Goal: Task Accomplishment & Management: Manage account settings

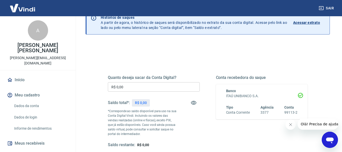
scroll to position [101, 0]
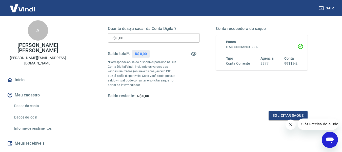
scroll to position [76, 0]
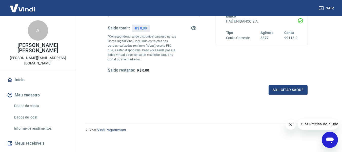
scroll to position [51, 0]
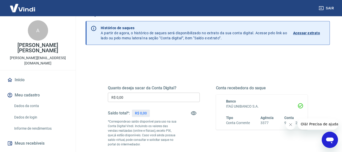
scroll to position [25, 0]
